Goal: Information Seeking & Learning: Learn about a topic

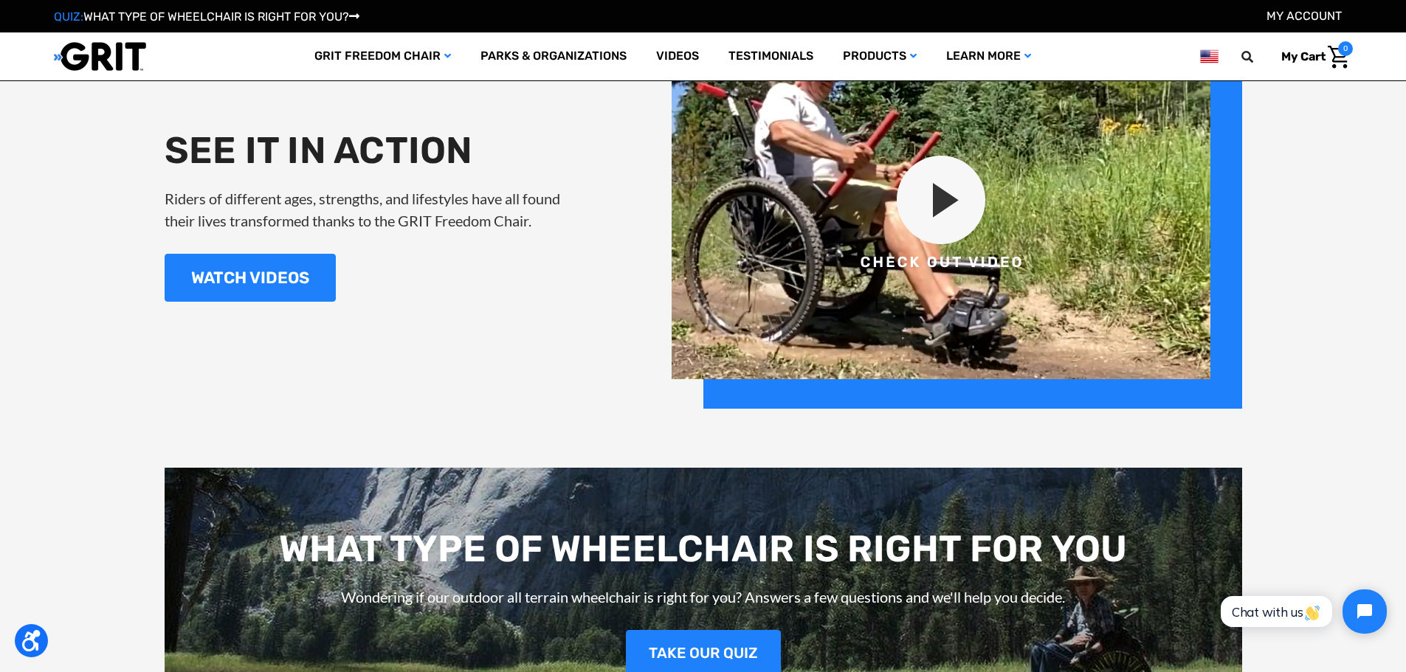
scroll to position [1919, 0]
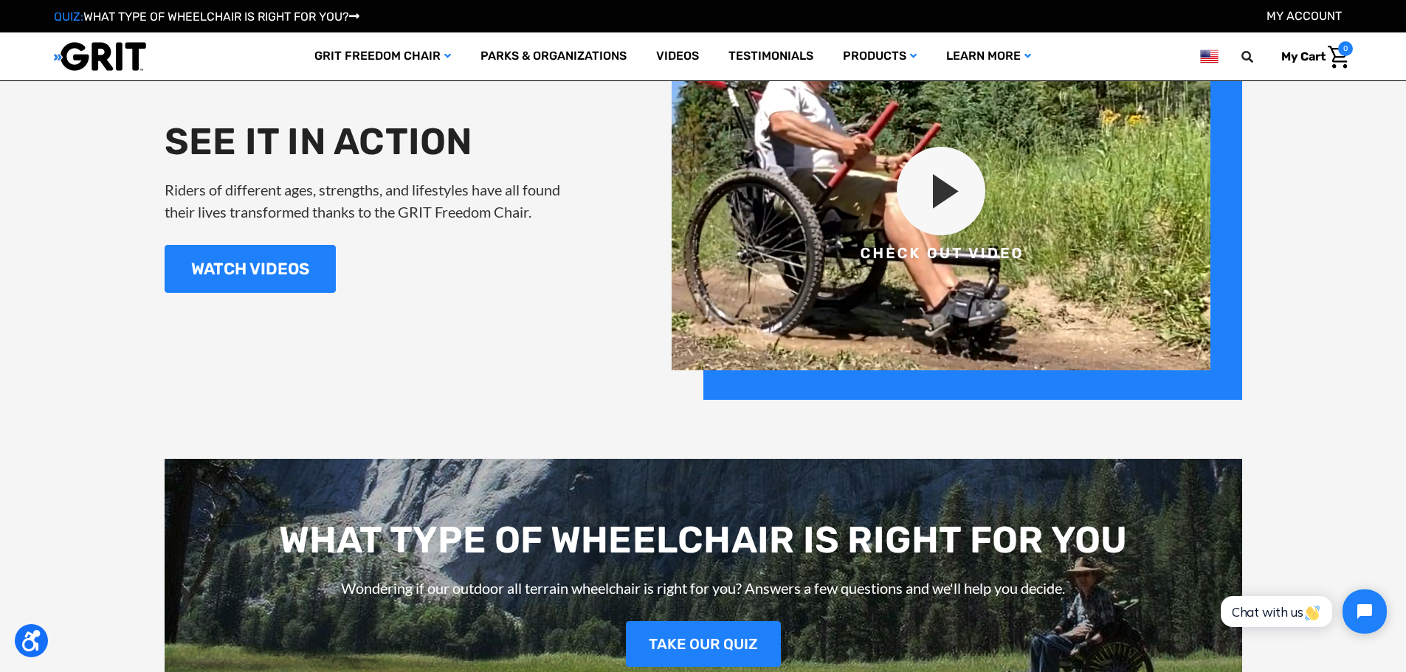
click at [962, 145] on img at bounding box center [957, 206] width 571 height 388
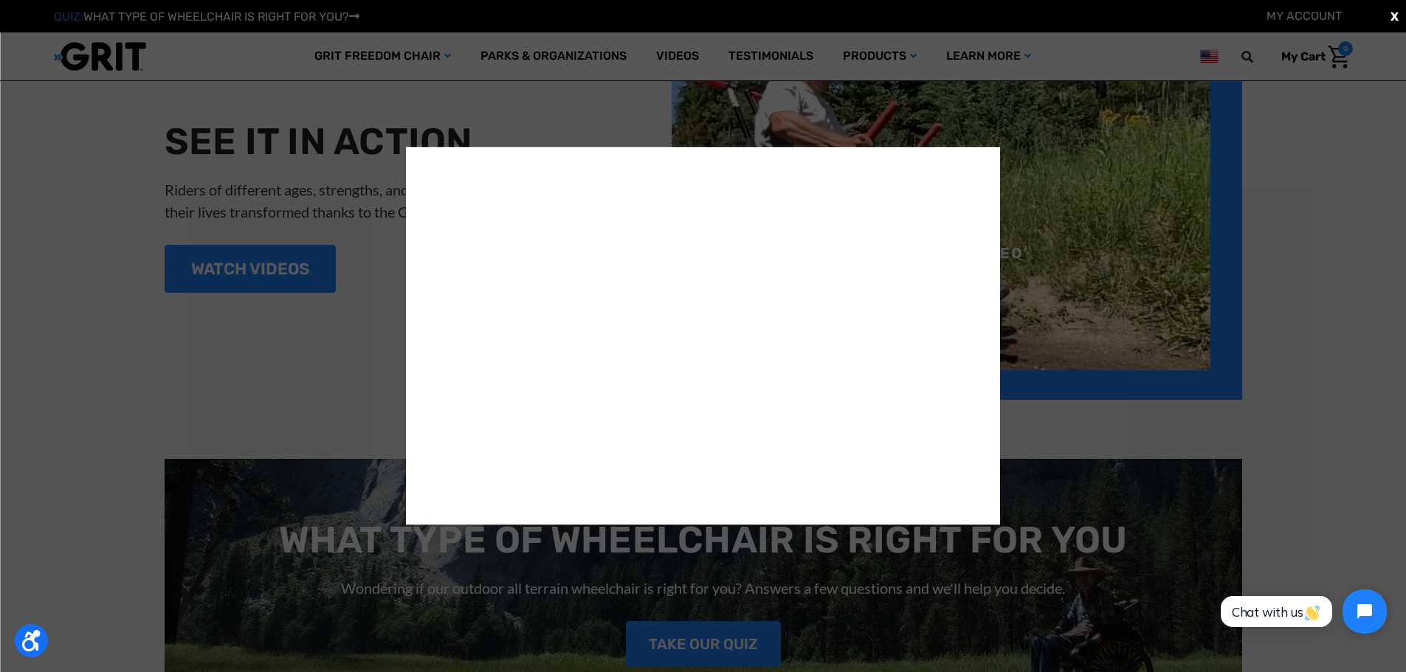
click at [21, 334] on div "X" at bounding box center [703, 336] width 1406 height 672
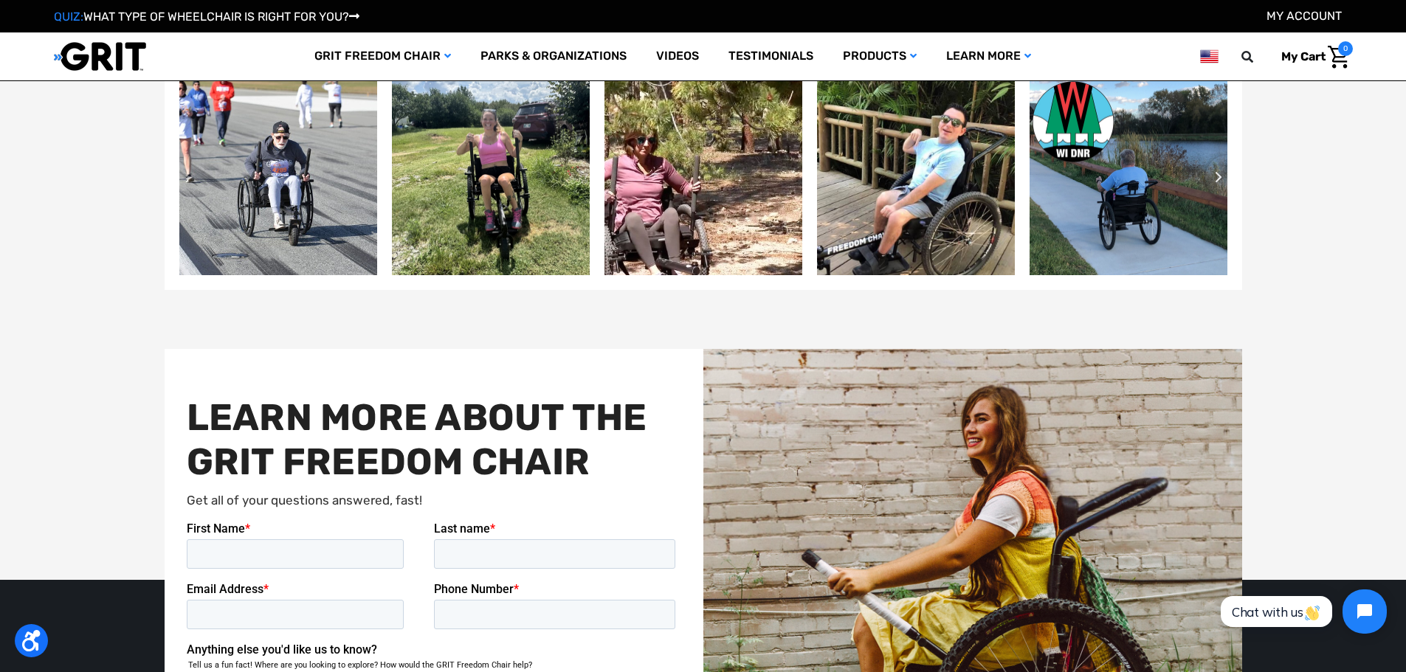
scroll to position [3617, 0]
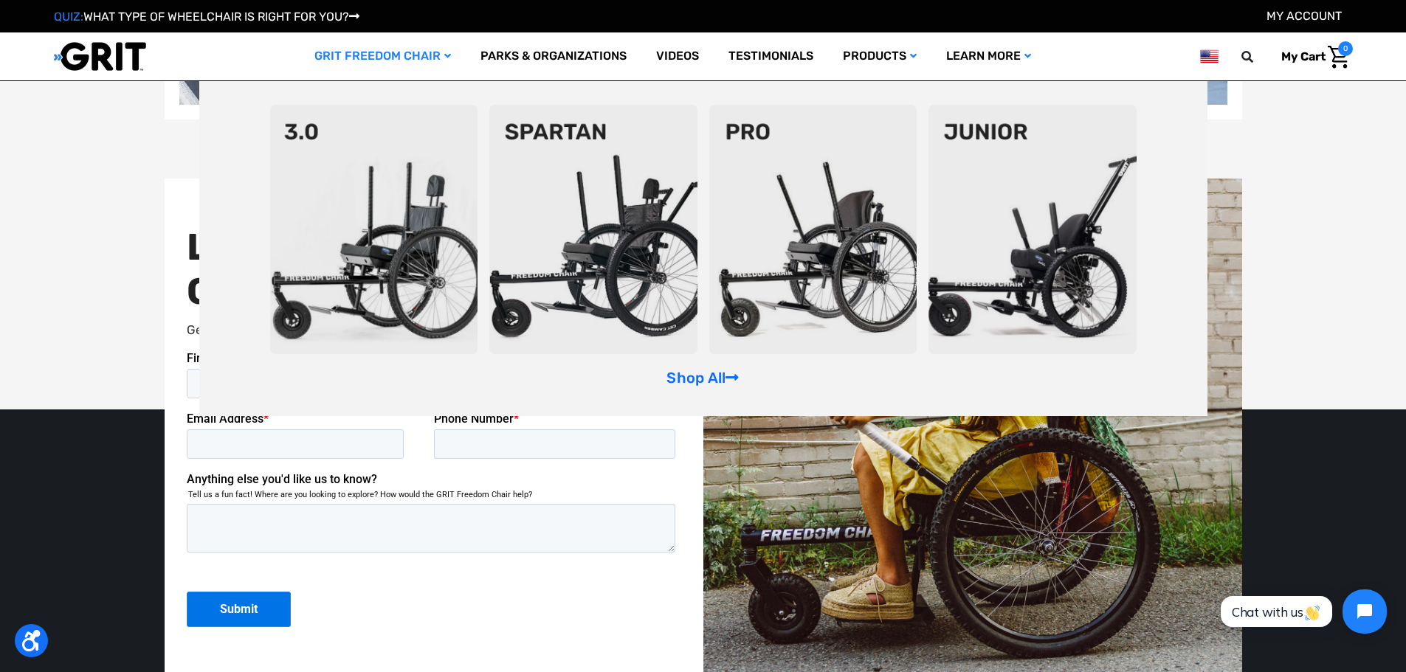
click at [858, 273] on img at bounding box center [813, 229] width 208 height 249
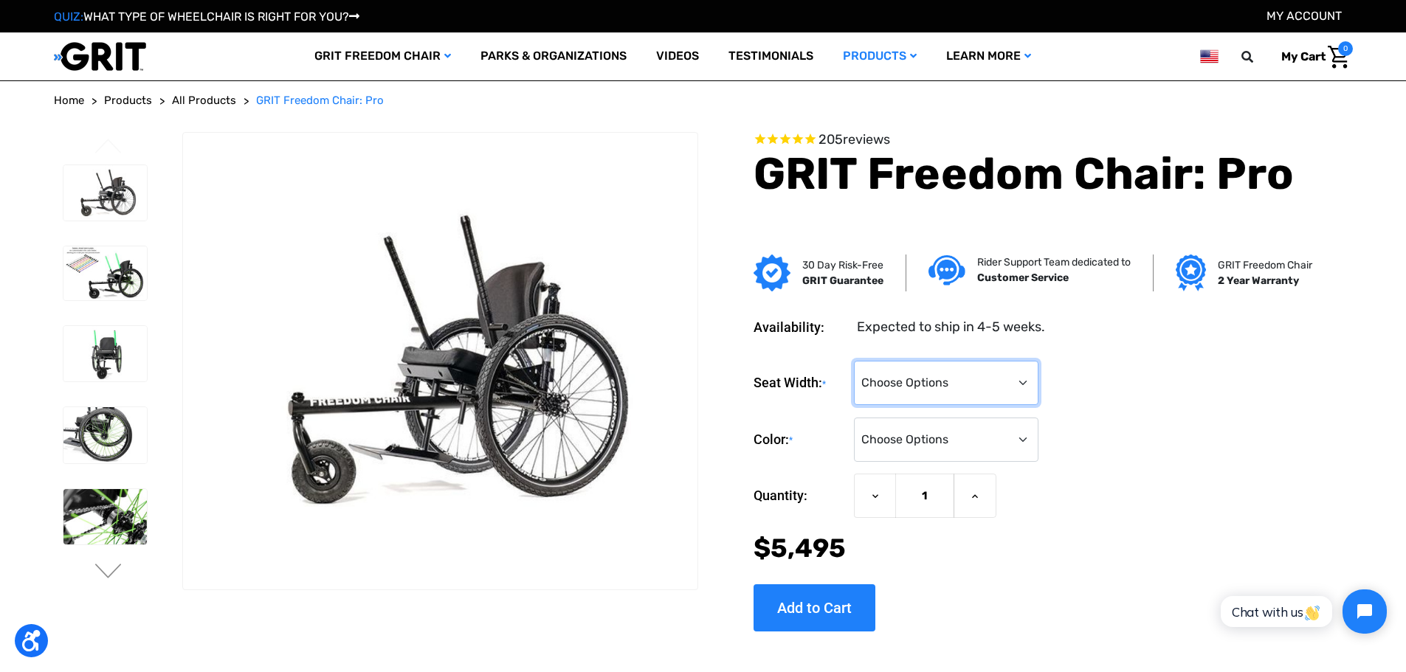
click at [917, 396] on select "Choose Options 16" 18" 20"" at bounding box center [946, 383] width 185 height 44
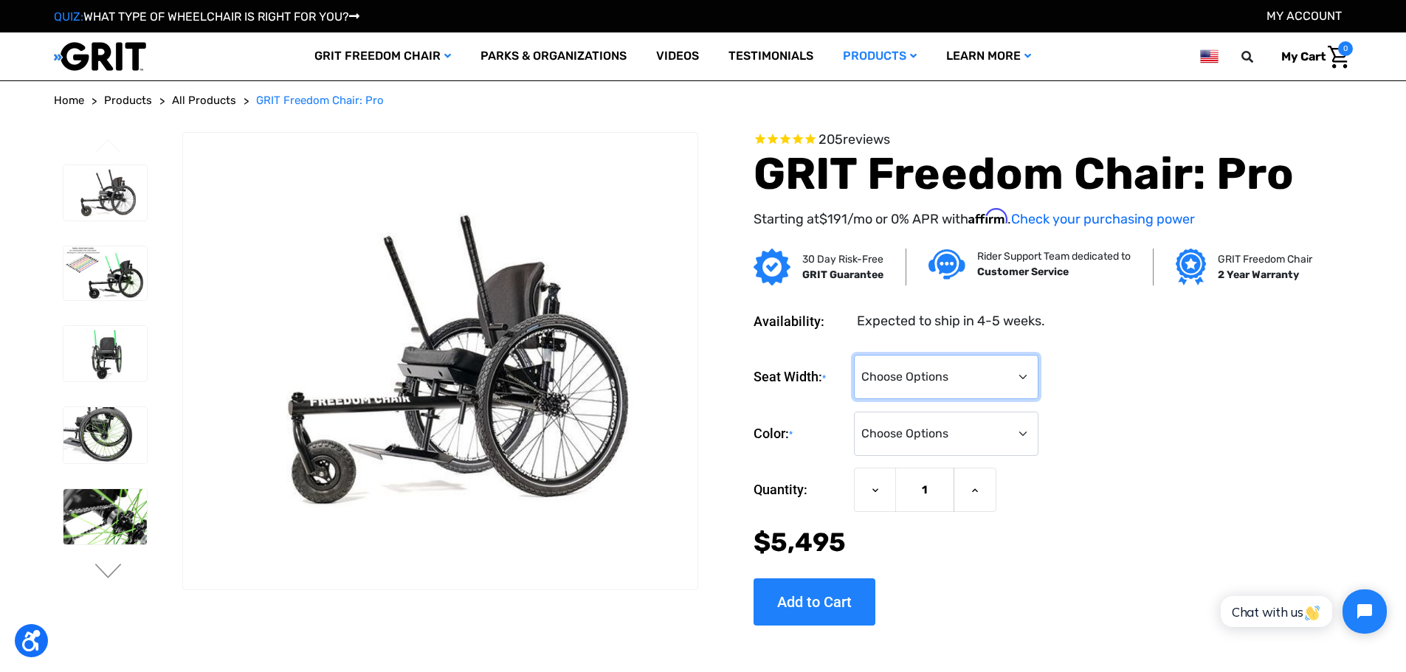
select select "326"
click at [854, 355] on select "Choose Options 16" 18" 20"" at bounding box center [946, 377] width 185 height 44
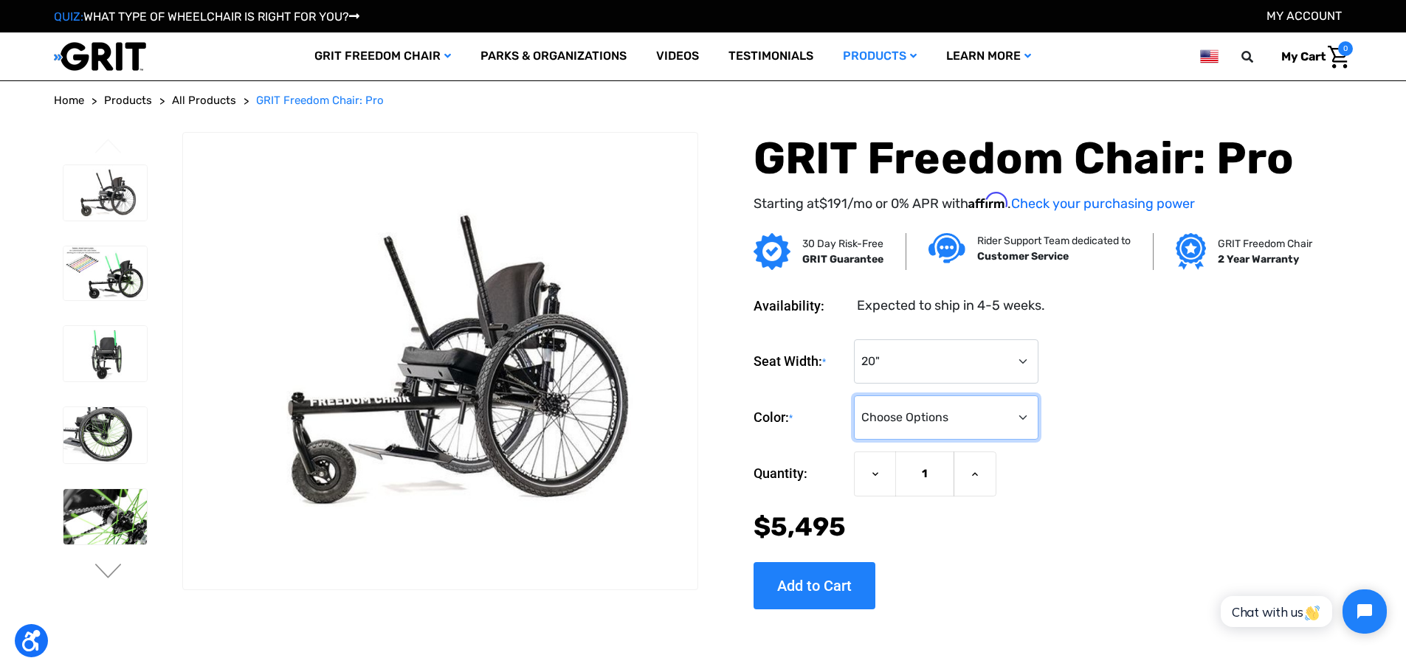
click at [942, 419] on select "Choose Options Black Blue Green Orange Pink Purple Red White Yellow" at bounding box center [946, 418] width 185 height 44
select select "333"
click at [854, 396] on select "Choose Options Black Blue Green Orange Pink Purple Red White Yellow" at bounding box center [946, 418] width 185 height 44
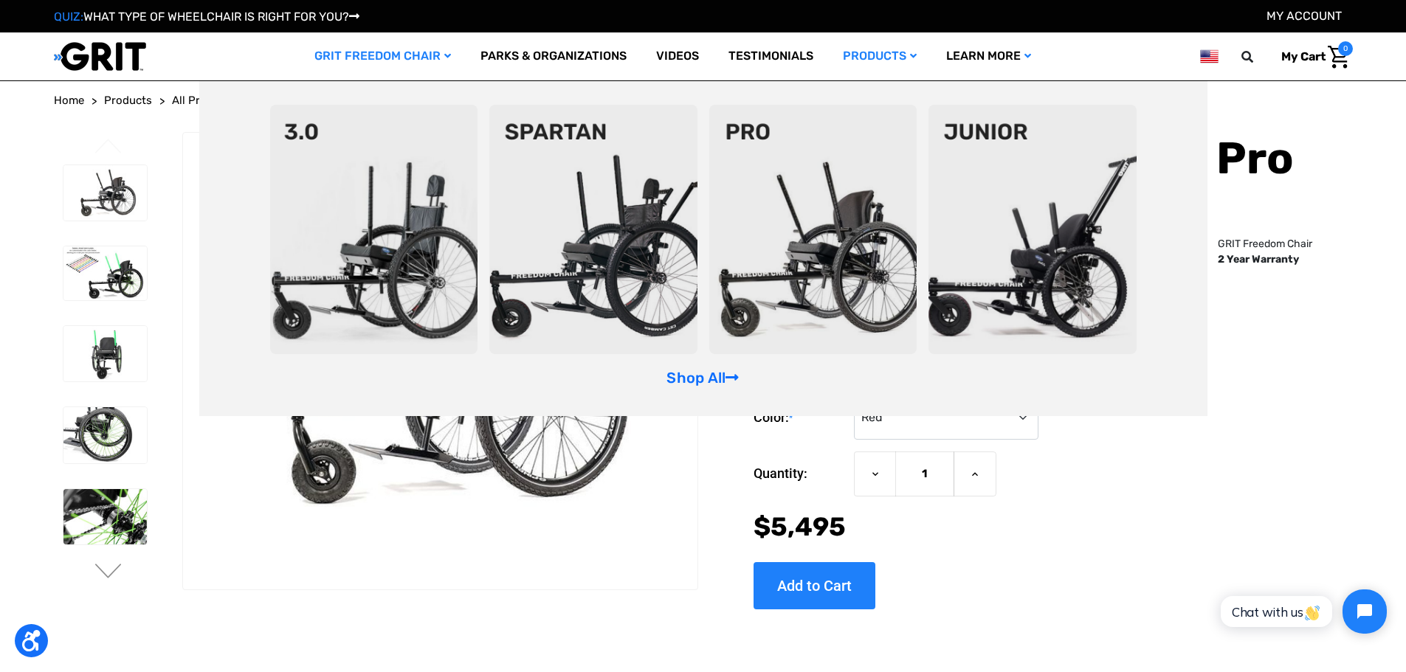
click at [634, 289] on img at bounding box center [593, 229] width 208 height 249
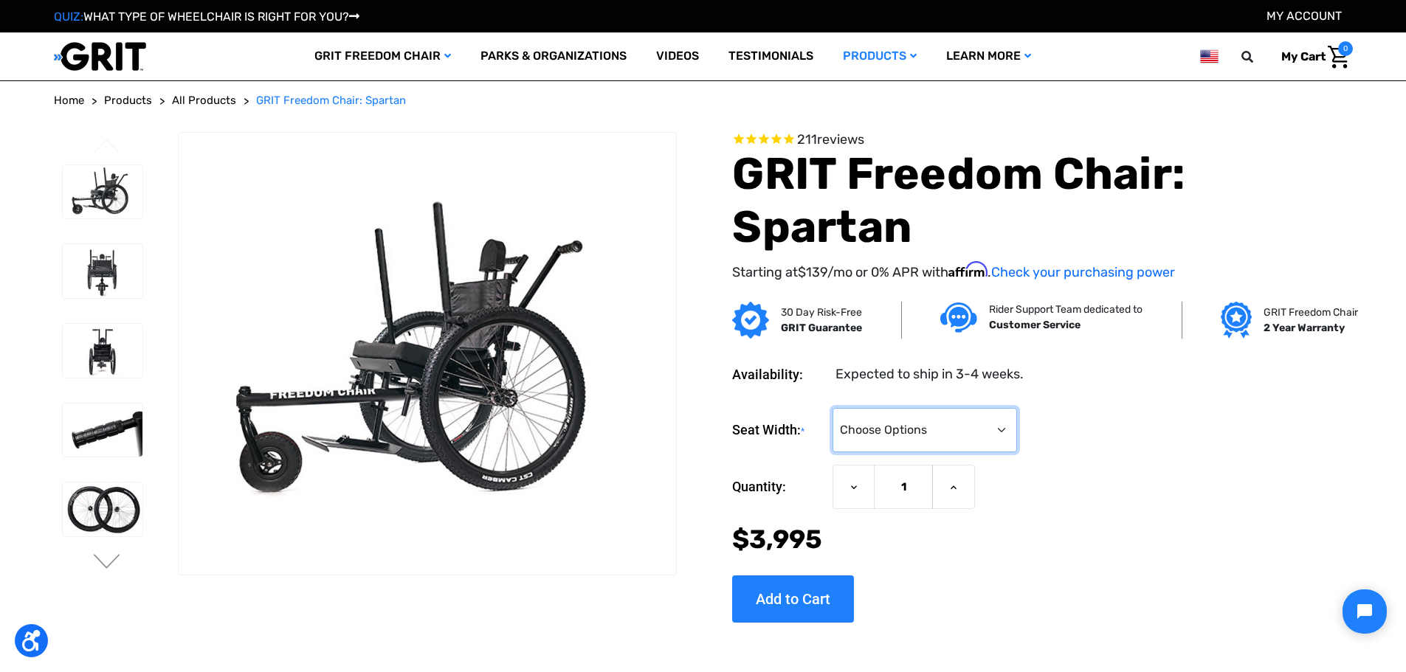
click at [903, 435] on select "Choose Options 16" 18" 20"" at bounding box center [925, 430] width 185 height 44
select select "326"
click at [833, 408] on select "Choose Options 16" 18" 20"" at bounding box center [925, 430] width 185 height 44
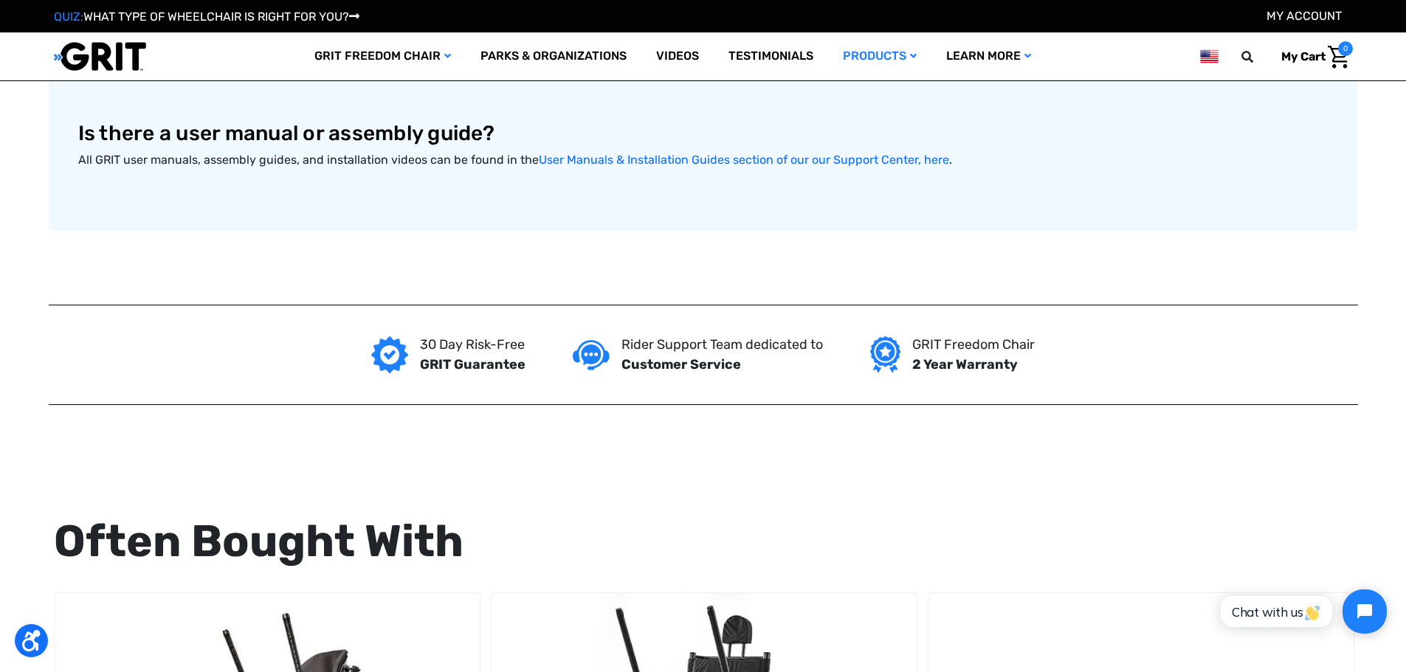
scroll to position [664, 0]
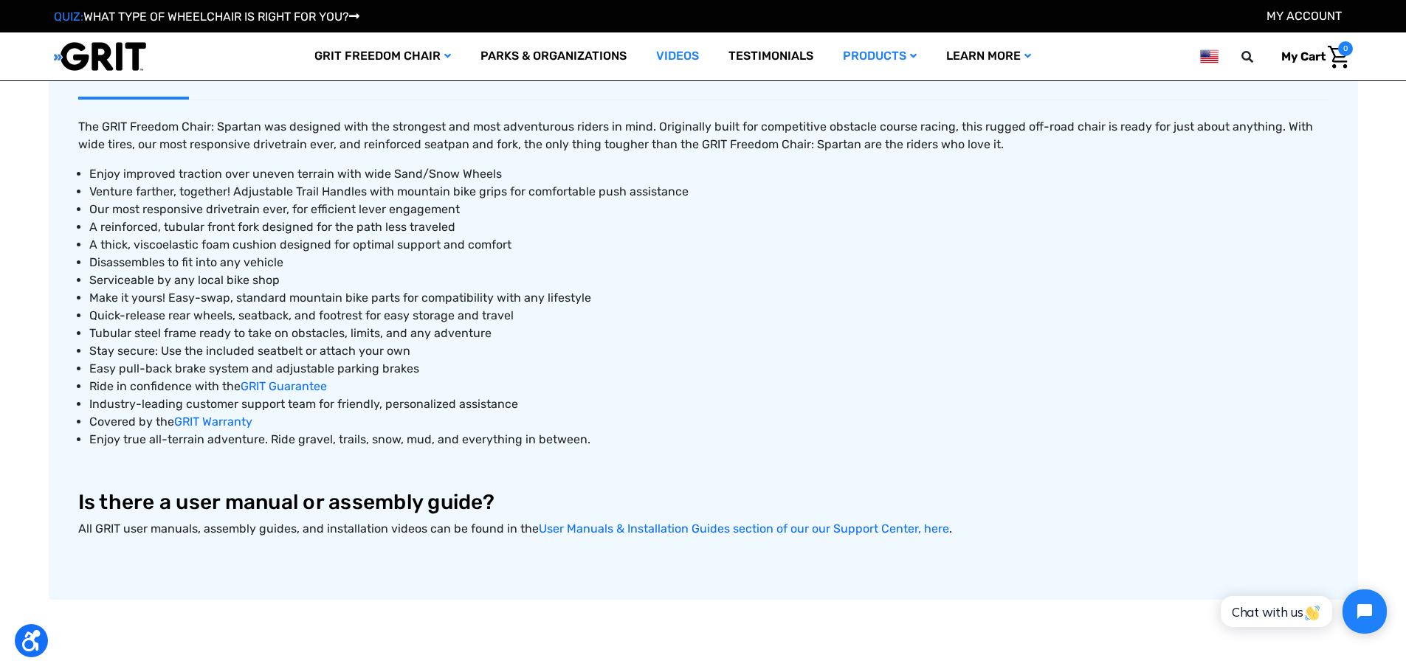
click at [672, 53] on link "Videos" at bounding box center [677, 56] width 72 height 48
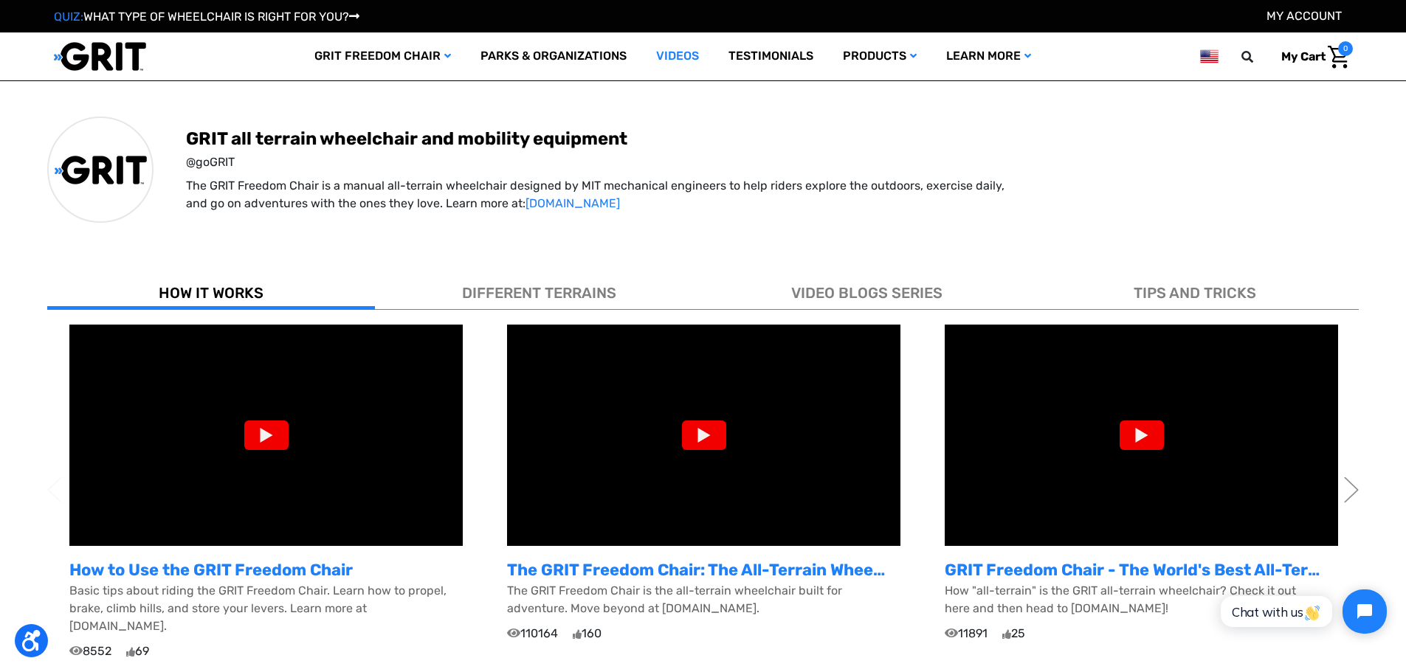
scroll to position [443, 0]
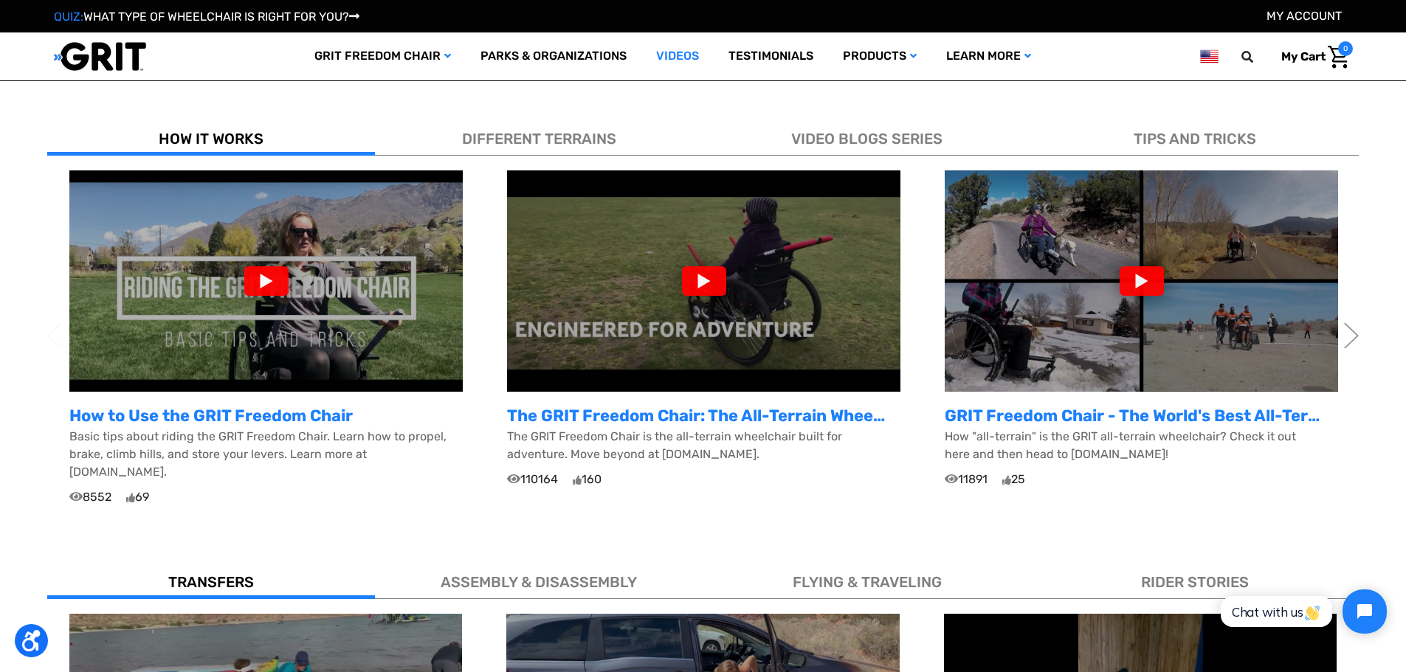
click at [563, 142] on span "DIFFERENT TERRAINS" at bounding box center [539, 139] width 154 height 18
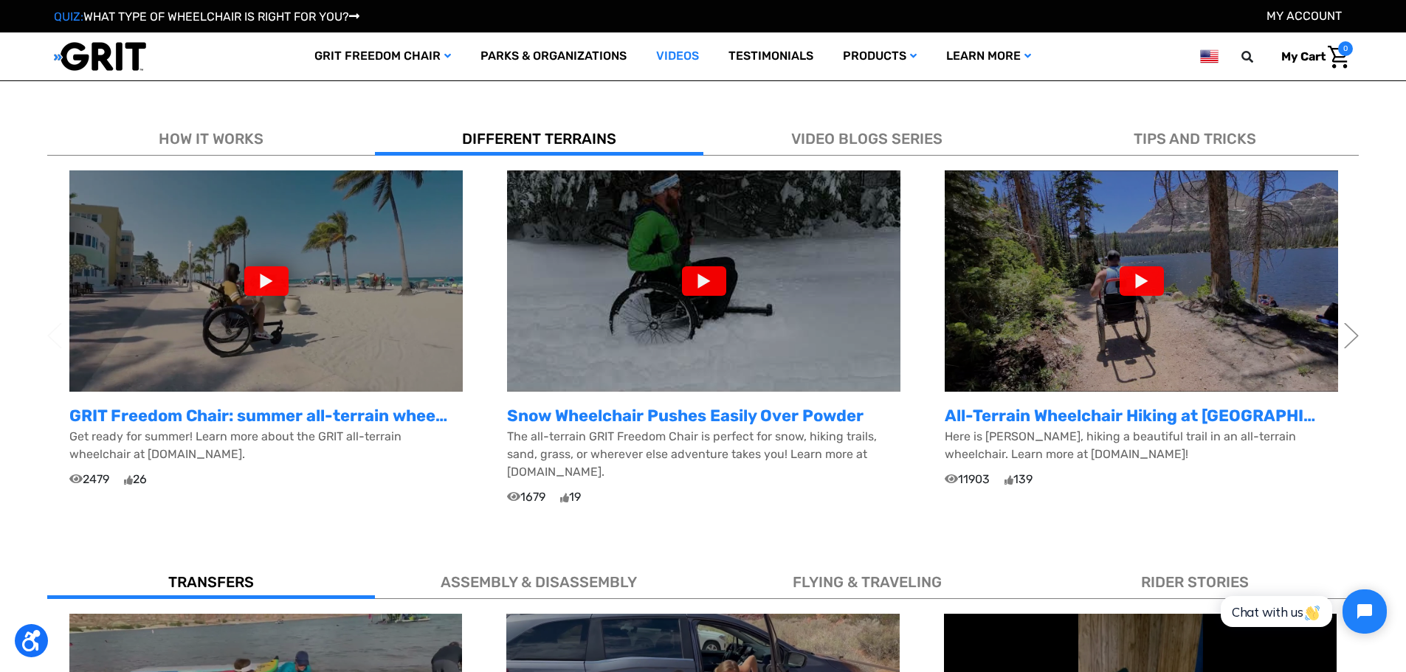
click at [280, 306] on img at bounding box center [265, 281] width 393 height 221
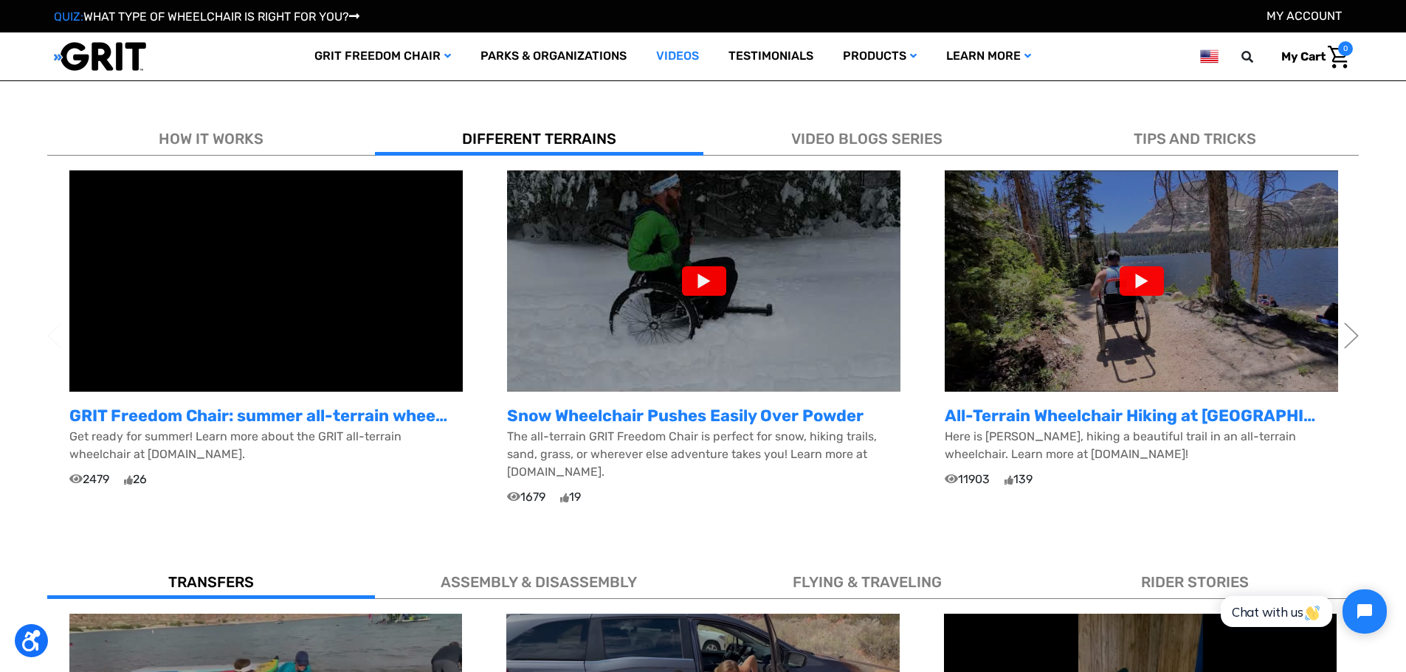
click at [1230, 277] on img at bounding box center [1141, 281] width 393 height 221
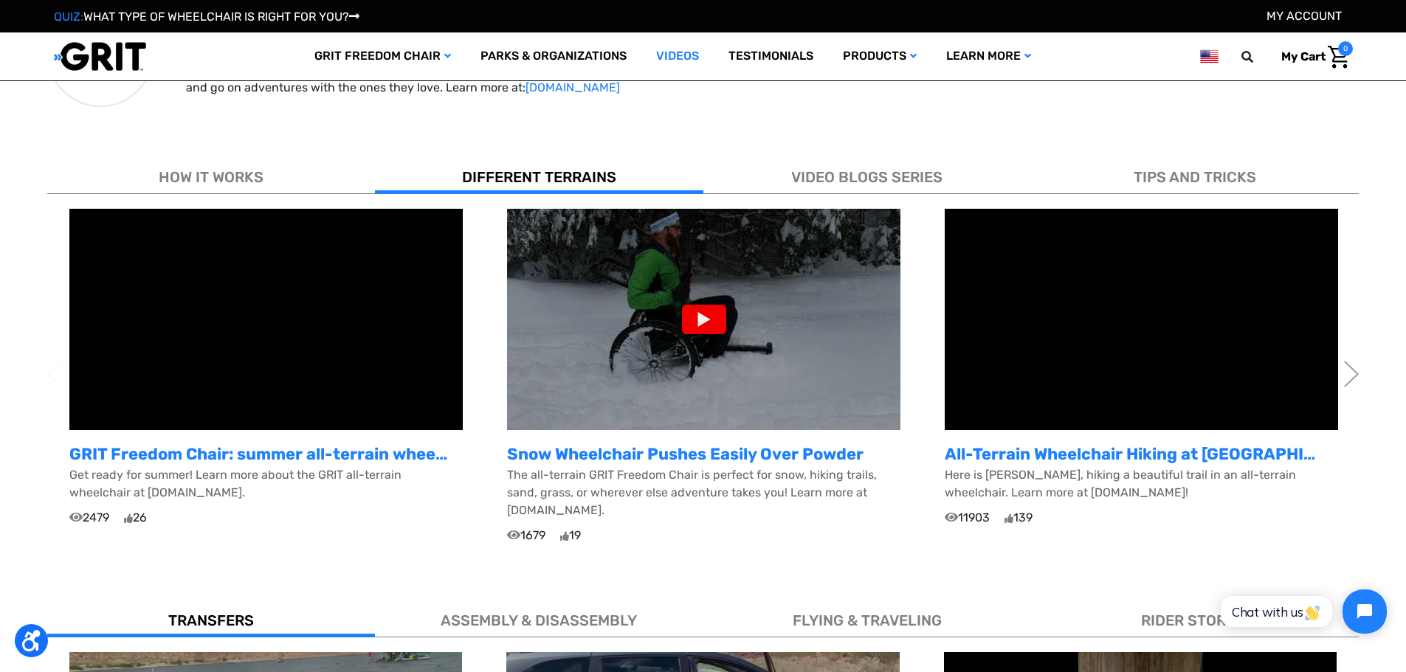
scroll to position [221, 0]
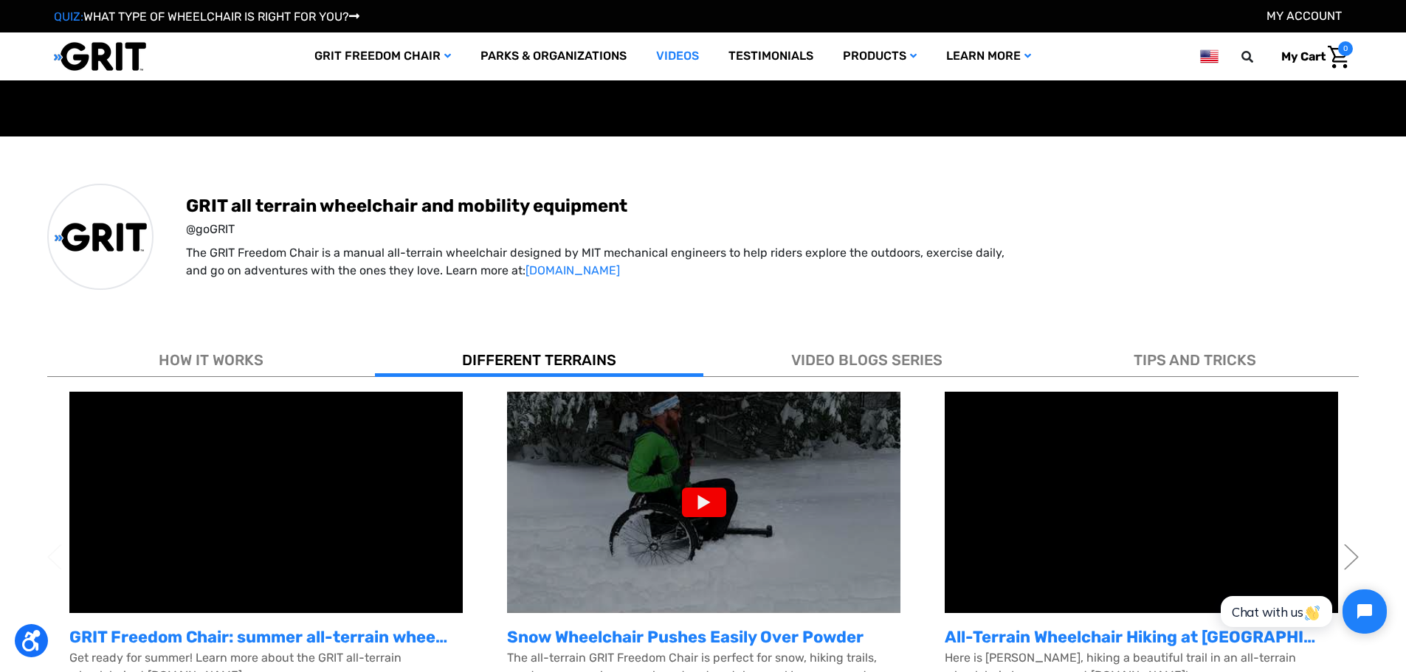
click at [1316, 593] on html "Chat with us" at bounding box center [1302, 611] width 195 height 69
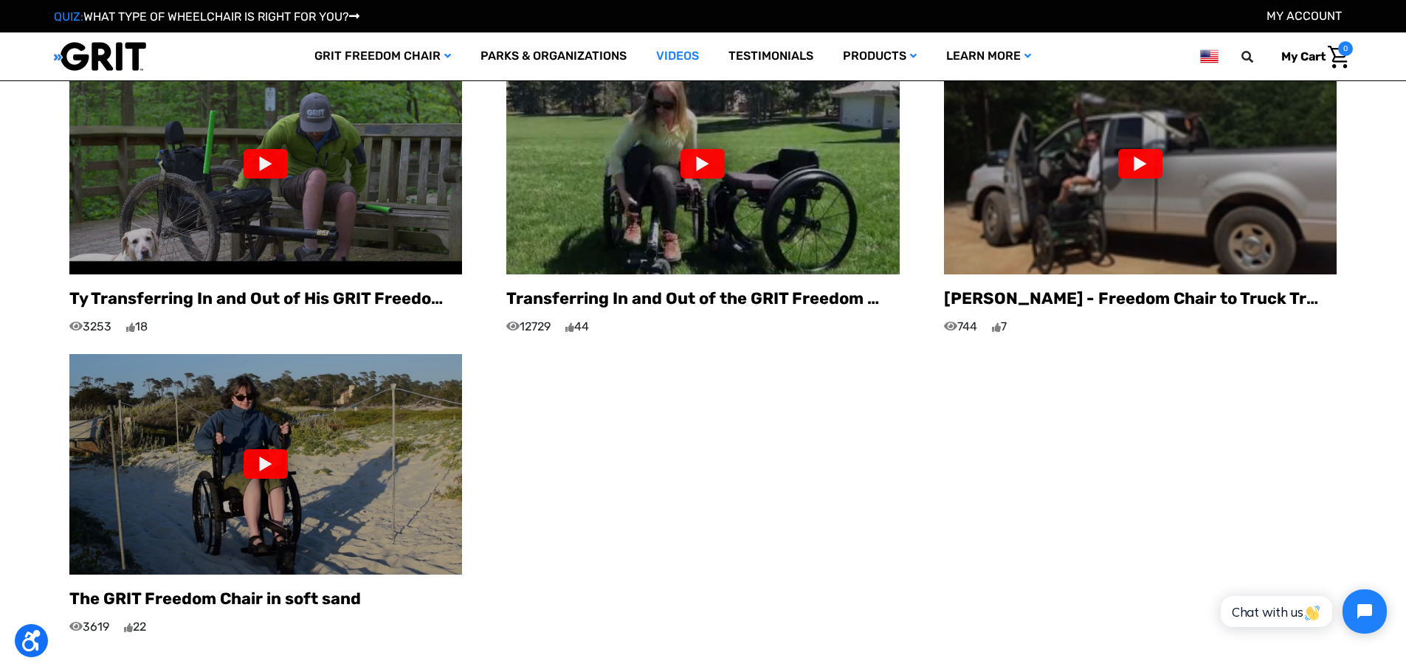
scroll to position [1329, 0]
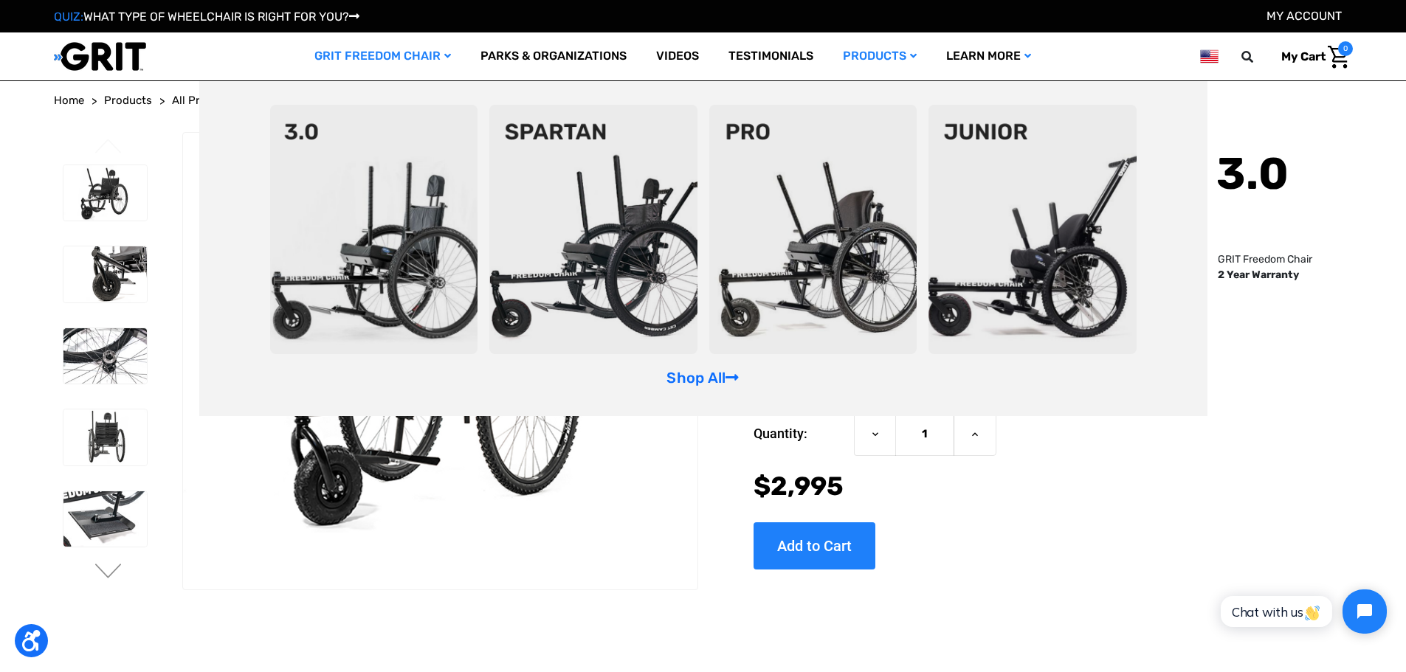
click at [816, 262] on img at bounding box center [813, 229] width 208 height 249
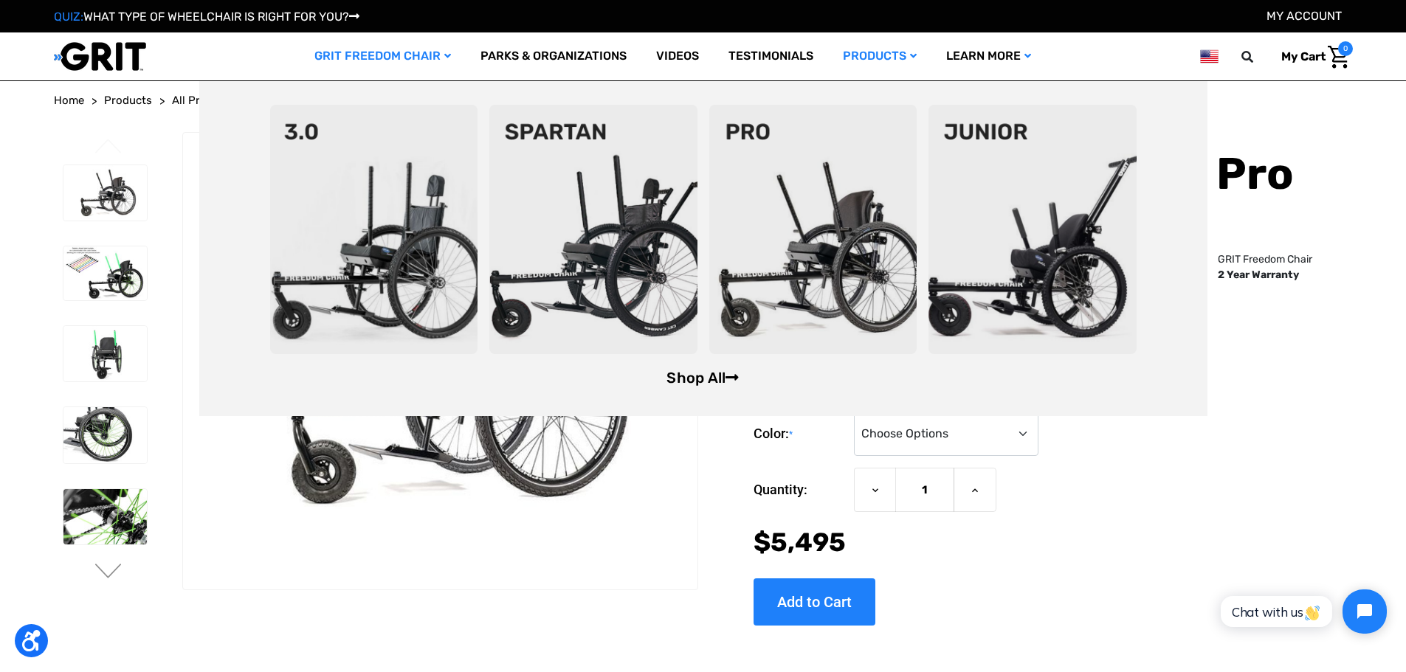
click at [719, 370] on link "Shop All" at bounding box center [703, 378] width 72 height 18
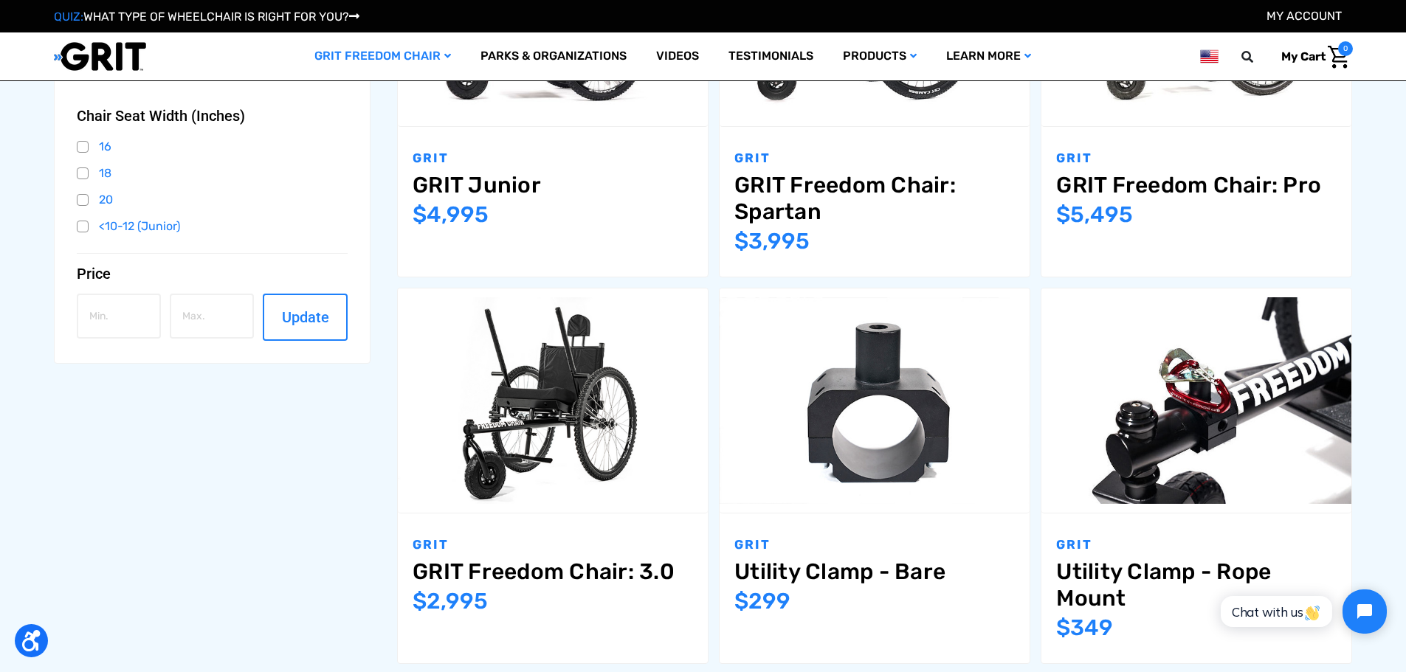
scroll to position [590, 0]
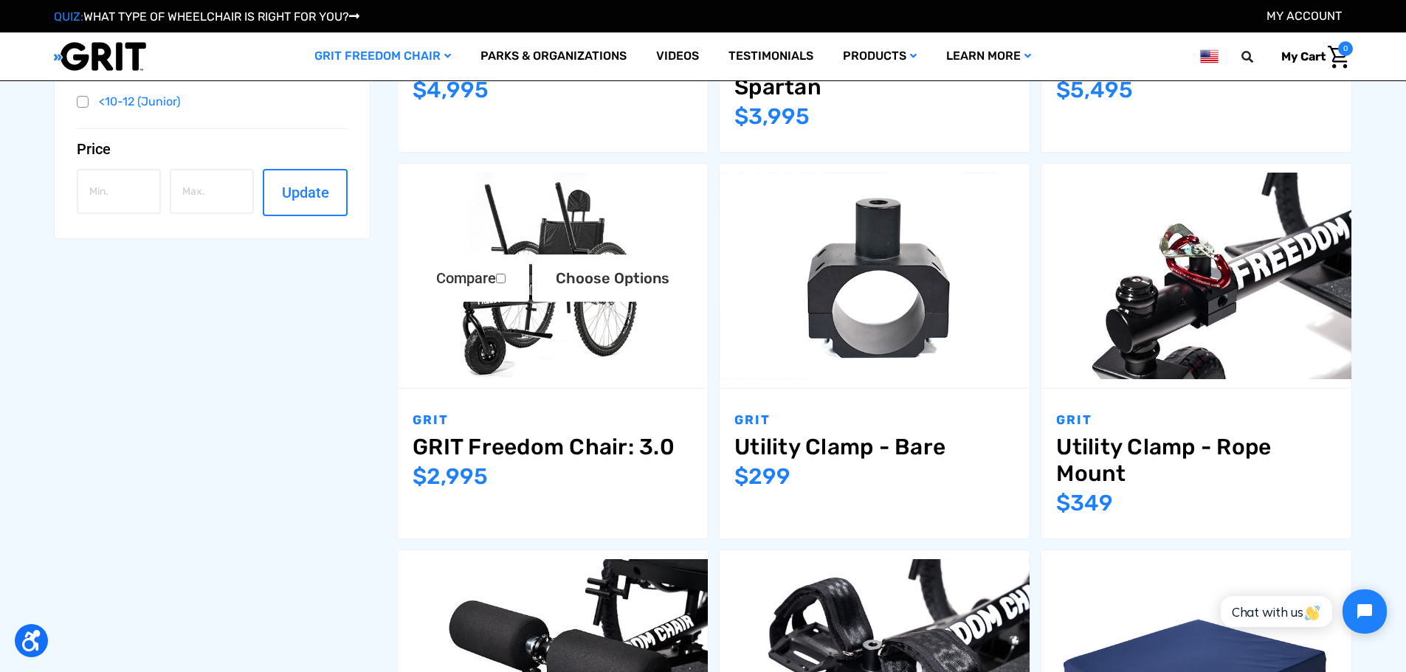
click at [549, 338] on img "GRIT Freedom Chair: 3.0,$2,995.00\a" at bounding box center [553, 276] width 310 height 207
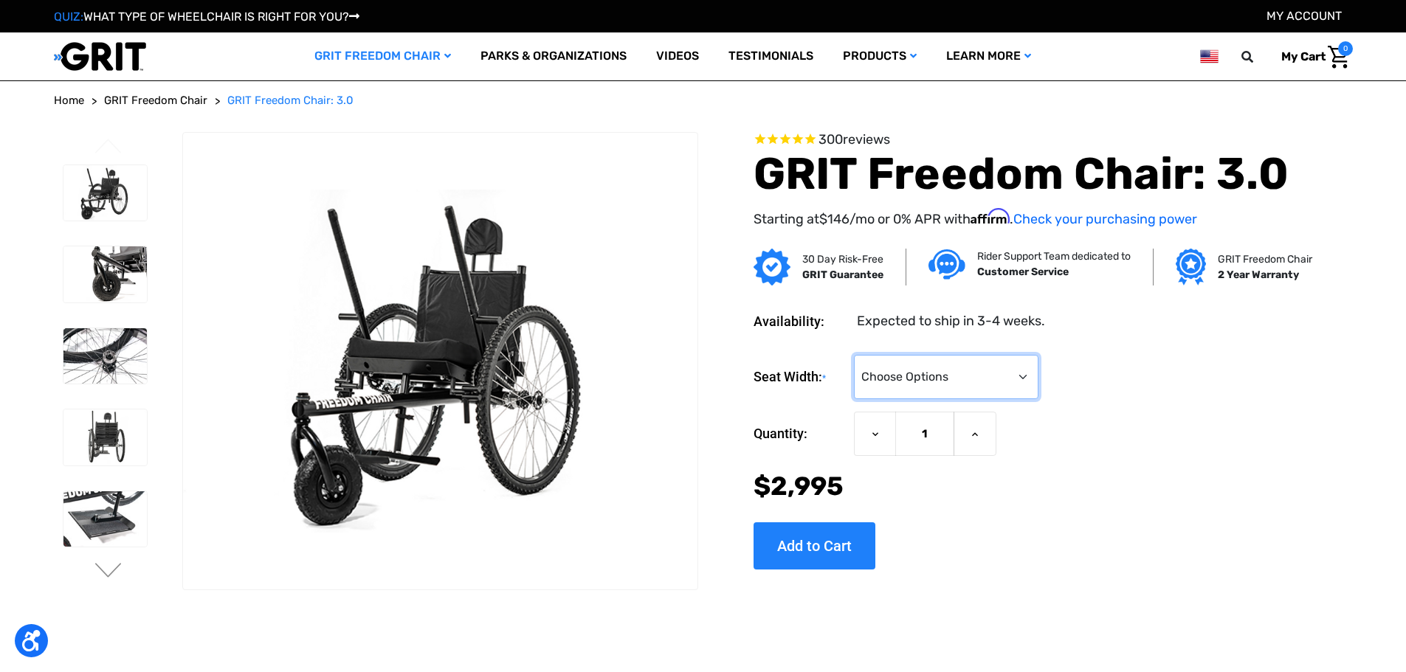
click at [943, 362] on select "Choose Options 16" 18" 20"" at bounding box center [946, 377] width 185 height 44
select select "326"
click at [854, 355] on select "Choose Options 16" 18" 20"" at bounding box center [946, 377] width 185 height 44
